Goal: Transaction & Acquisition: Purchase product/service

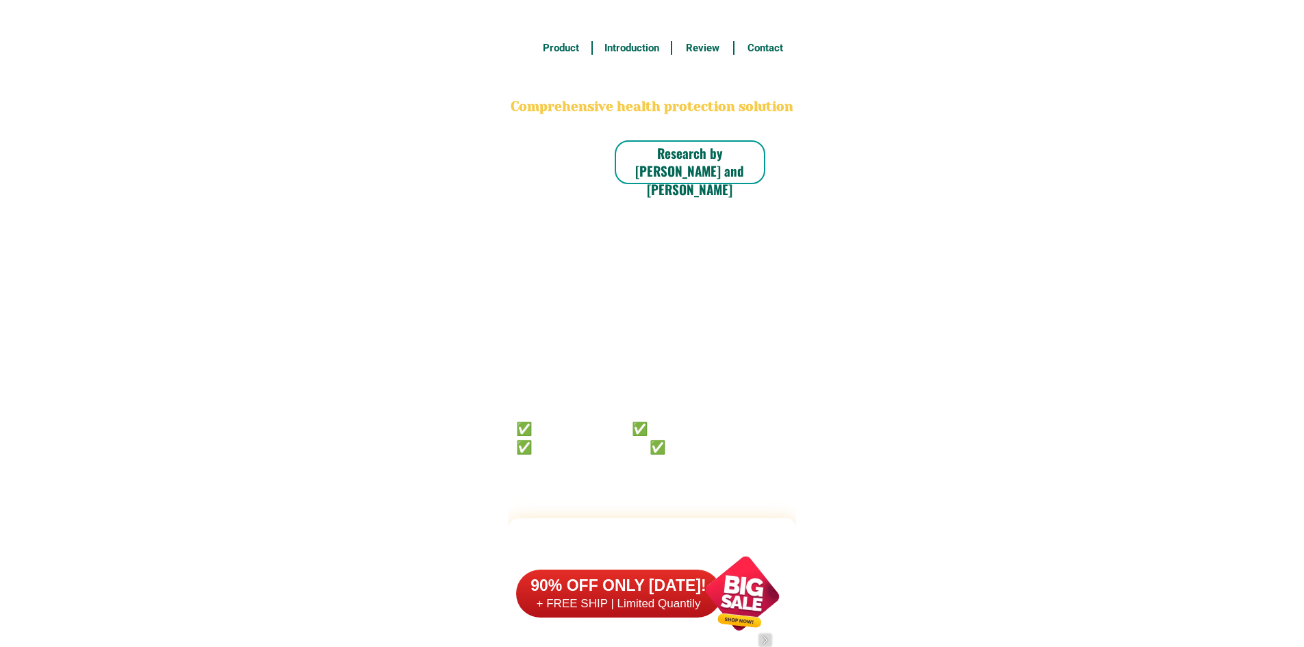
scroll to position [10642, 0]
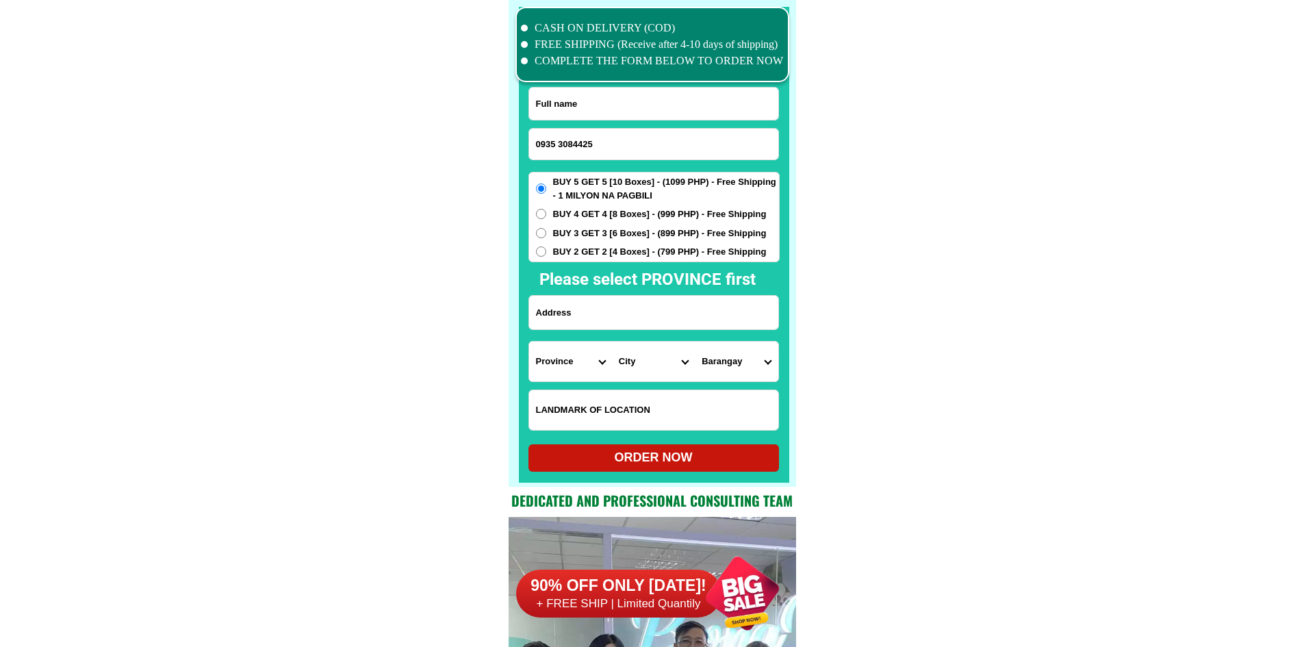
click at [560, 140] on input "0935 3084425" at bounding box center [653, 144] width 249 height 31
type input "09353084425"
click at [632, 105] on input "Input full_name" at bounding box center [653, 104] width 249 height 32
paste input "[PERSON_NAME]"
type input "[PERSON_NAME]"
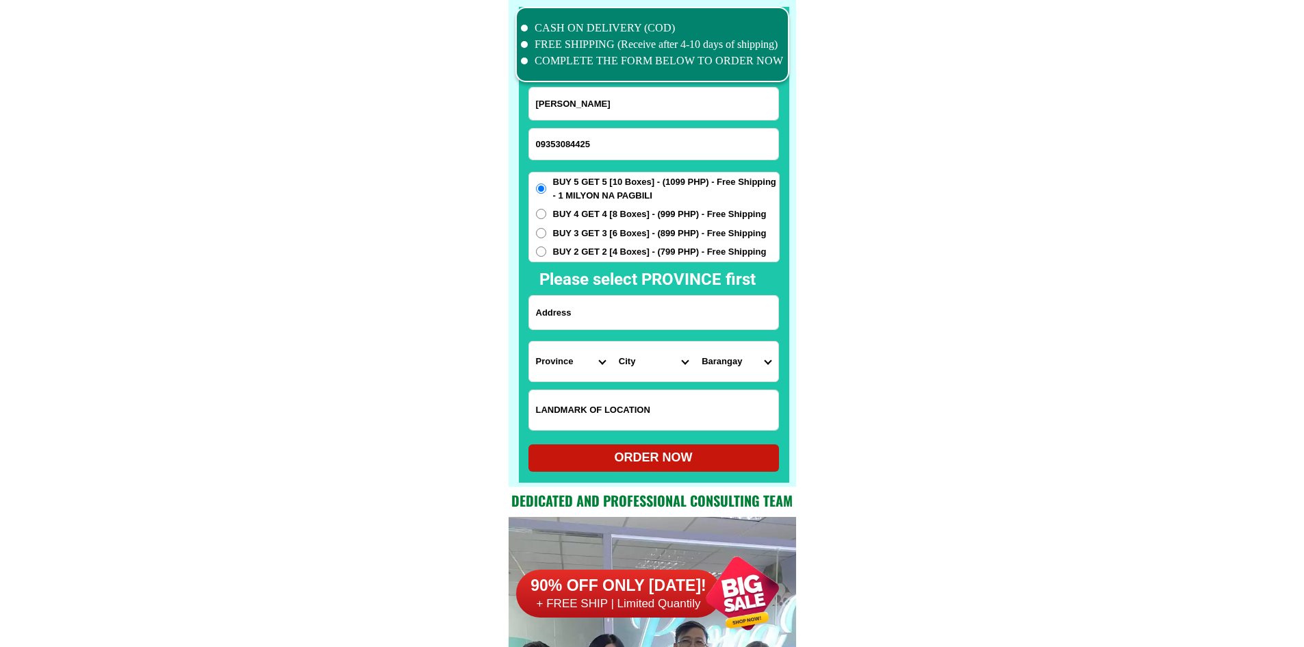
click at [646, 411] on input "Input LANDMARKOFLOCATION" at bounding box center [653, 410] width 249 height 40
paste input "[STREET_ADDRESS][PERSON_NAME] Brgy. [GEOGRAPHIC_DATA], [GEOGRAPHIC_DATA]. Near …"
type input "[STREET_ADDRESS][PERSON_NAME] Brgy. [GEOGRAPHIC_DATA], [GEOGRAPHIC_DATA]. Near …"
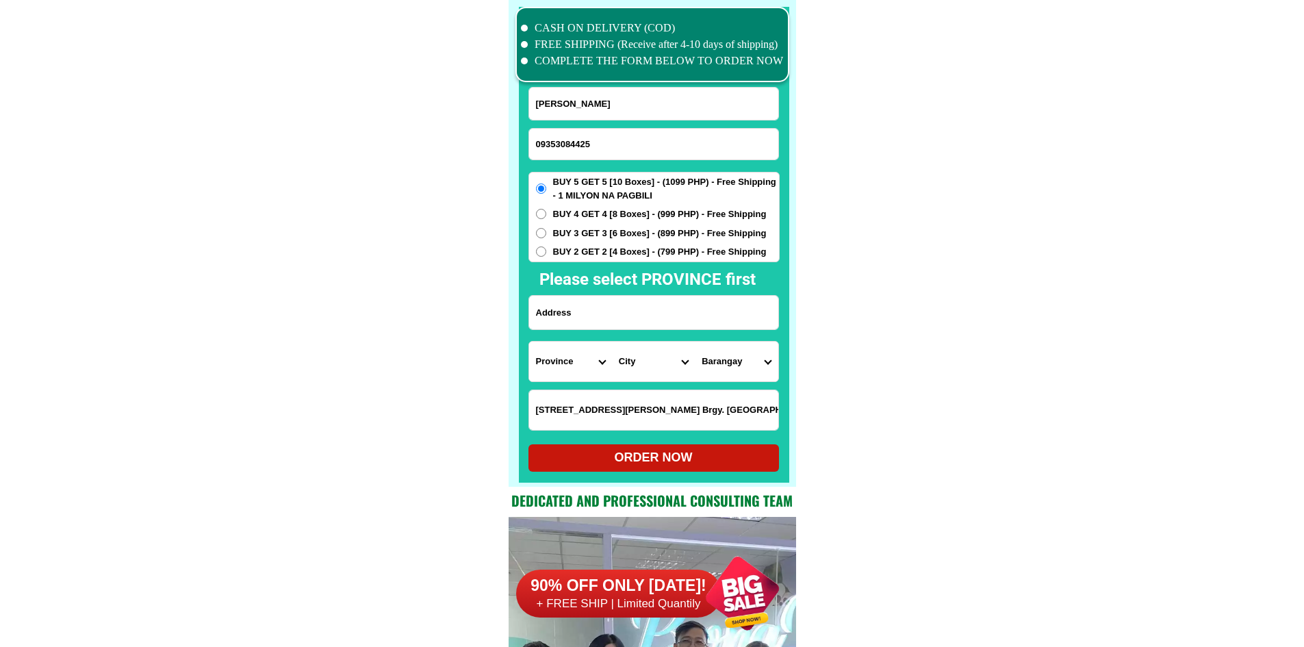
click at [600, 321] on input "Input address" at bounding box center [653, 313] width 249 height 34
paste input "[STREET_ADDRESS][PERSON_NAME] Brgy. [GEOGRAPHIC_DATA], [GEOGRAPHIC_DATA]. Near …"
type input "[STREET_ADDRESS][PERSON_NAME] Brgy. [GEOGRAPHIC_DATA], [GEOGRAPHIC_DATA]. Near …"
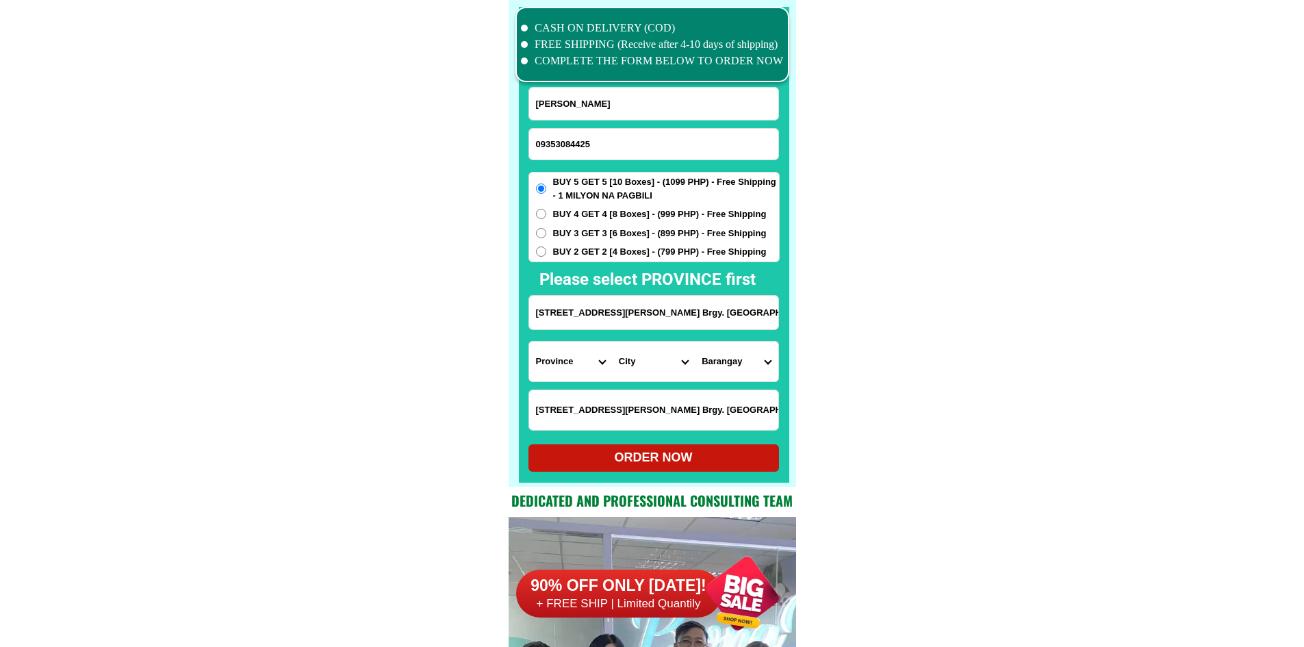
click at [624, 398] on input "[STREET_ADDRESS][PERSON_NAME] Brgy. [GEOGRAPHIC_DATA], [GEOGRAPHIC_DATA]. Near …" at bounding box center [653, 410] width 249 height 40
drag, startPoint x: 751, startPoint y: 319, endPoint x: 885, endPoint y: 337, distance: 135.4
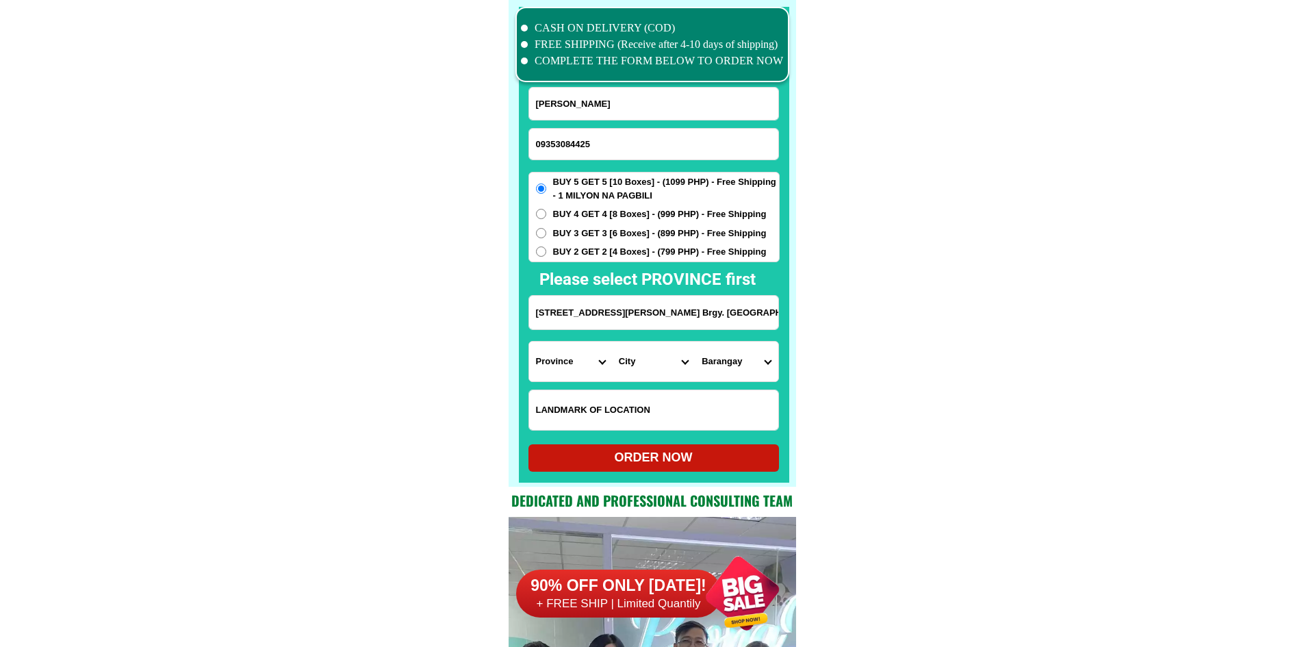
click at [740, 317] on input "[STREET_ADDRESS][PERSON_NAME] Brgy. [GEOGRAPHIC_DATA], [GEOGRAPHIC_DATA]. Near …" at bounding box center [653, 313] width 249 height 34
drag, startPoint x: 639, startPoint y: 304, endPoint x: 900, endPoint y: 337, distance: 263.0
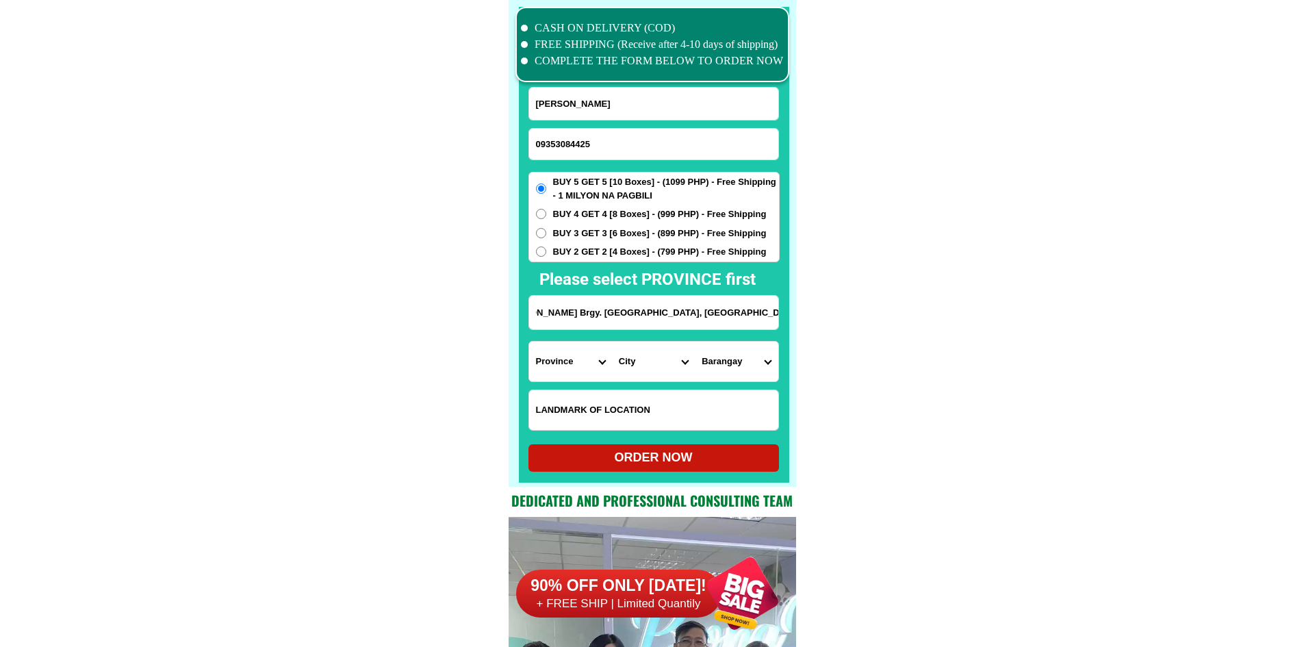
click at [741, 325] on input "[STREET_ADDRESS][PERSON_NAME] Brgy. [GEOGRAPHIC_DATA], [GEOGRAPHIC_DATA]. Near …" at bounding box center [653, 313] width 249 height 34
click at [678, 314] on input "[STREET_ADDRESS][PERSON_NAME] Brgy. [GEOGRAPHIC_DATA], [GEOGRAPHIC_DATA]. Near …" at bounding box center [653, 313] width 249 height 34
click at [552, 366] on select "Province [GEOGRAPHIC_DATA] [GEOGRAPHIC_DATA] [GEOGRAPHIC_DATA] [GEOGRAPHIC_DATA…" at bounding box center [570, 362] width 83 height 40
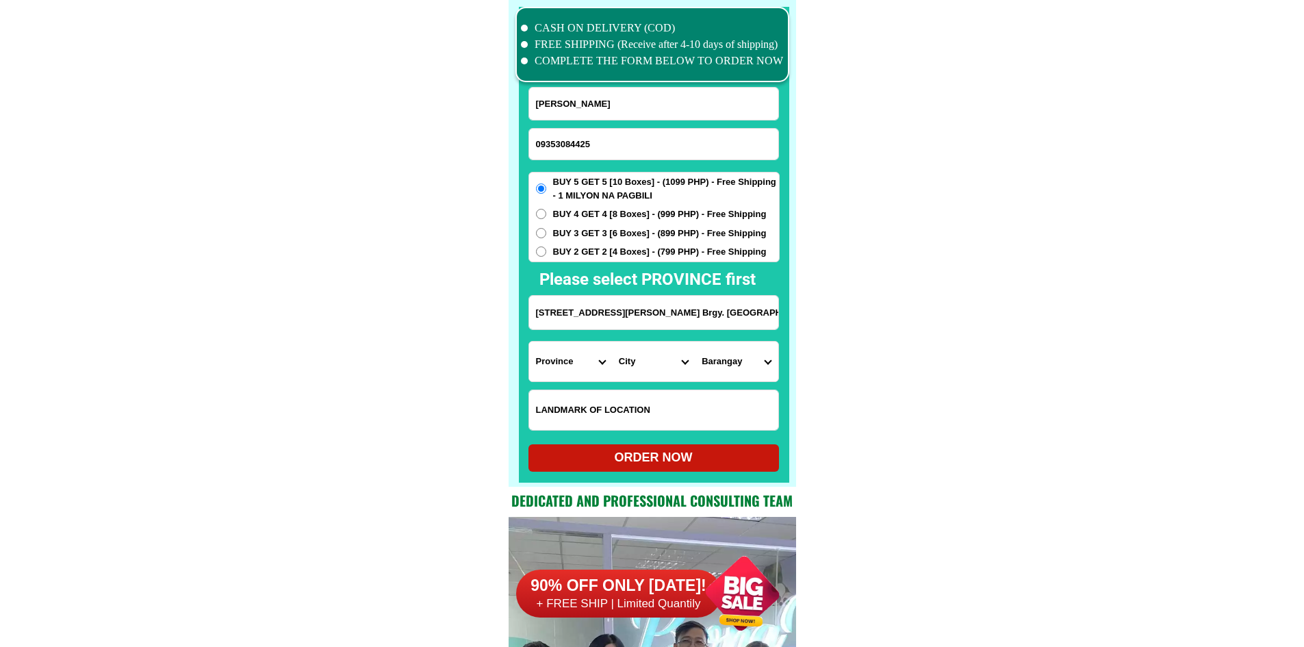
click at [570, 362] on select "Province [GEOGRAPHIC_DATA] [GEOGRAPHIC_DATA] [GEOGRAPHIC_DATA] [GEOGRAPHIC_DATA…" at bounding box center [570, 362] width 83 height 40
click at [636, 367] on select "City" at bounding box center [653, 362] width 83 height 40
click at [552, 368] on select "Province [GEOGRAPHIC_DATA] [GEOGRAPHIC_DATA] [GEOGRAPHIC_DATA] [GEOGRAPHIC_DATA…" at bounding box center [570, 362] width 83 height 40
select select "63_219"
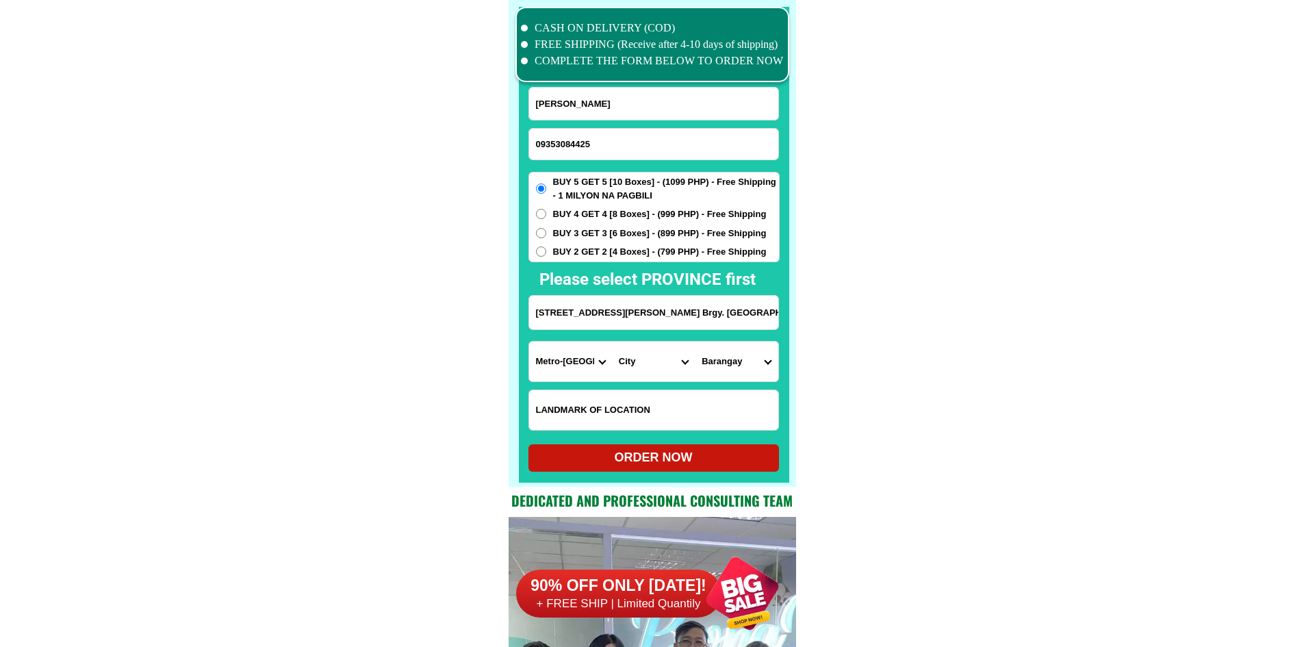
click at [628, 364] on select "City [GEOGRAPHIC_DATA] [GEOGRAPHIC_DATA] [GEOGRAPHIC_DATA] [GEOGRAPHIC_DATA]-ci…" at bounding box center [653, 362] width 83 height 40
select select "63_2192498"
click at [612, 342] on select "City [GEOGRAPHIC_DATA] [GEOGRAPHIC_DATA] [GEOGRAPHIC_DATA] [GEOGRAPHIC_DATA]-ci…" at bounding box center [653, 362] width 83 height 40
click at [737, 364] on select "Barangay Addition hills [GEOGRAPHIC_DATA]-[GEOGRAPHIC_DATA][PERSON_NAME][PERSON…" at bounding box center [736, 362] width 83 height 40
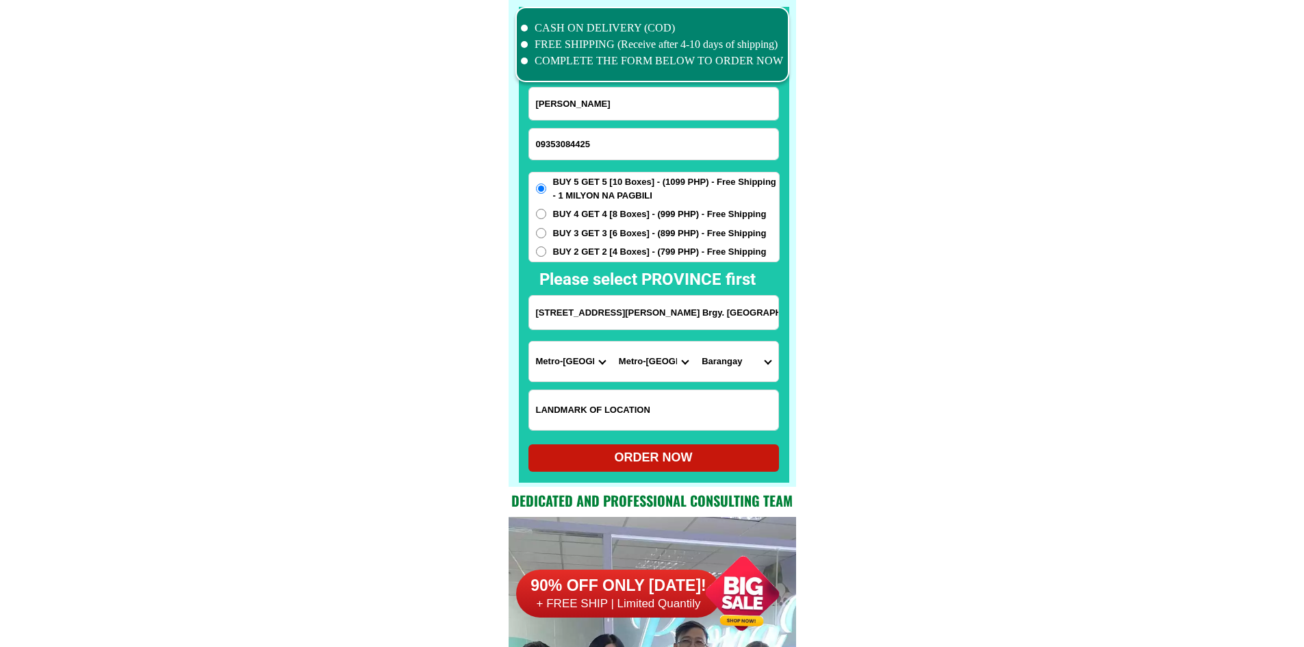
select select "63_21924989108"
drag, startPoint x: 920, startPoint y: 412, endPoint x: 893, endPoint y: 415, distance: 27.5
click at [717, 466] on div "ORDER NOW" at bounding box center [653, 457] width 251 height 18
radio input "true"
